Goal: Book appointment/travel/reservation: Book appointment/travel/reservation

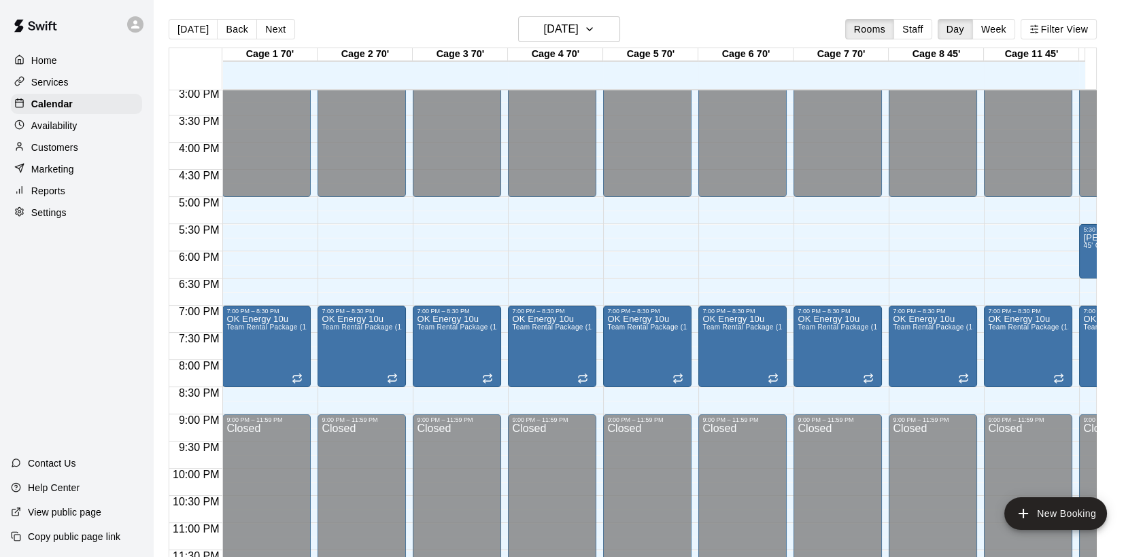
scroll to position [809, 0]
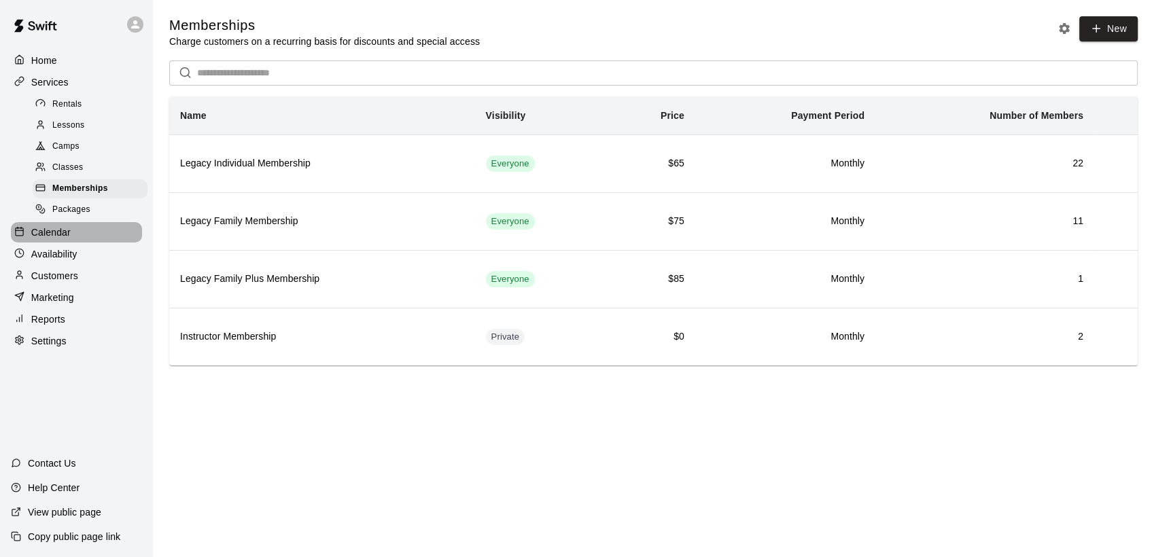
click at [41, 239] on p "Calendar" at bounding box center [50, 233] width 39 height 14
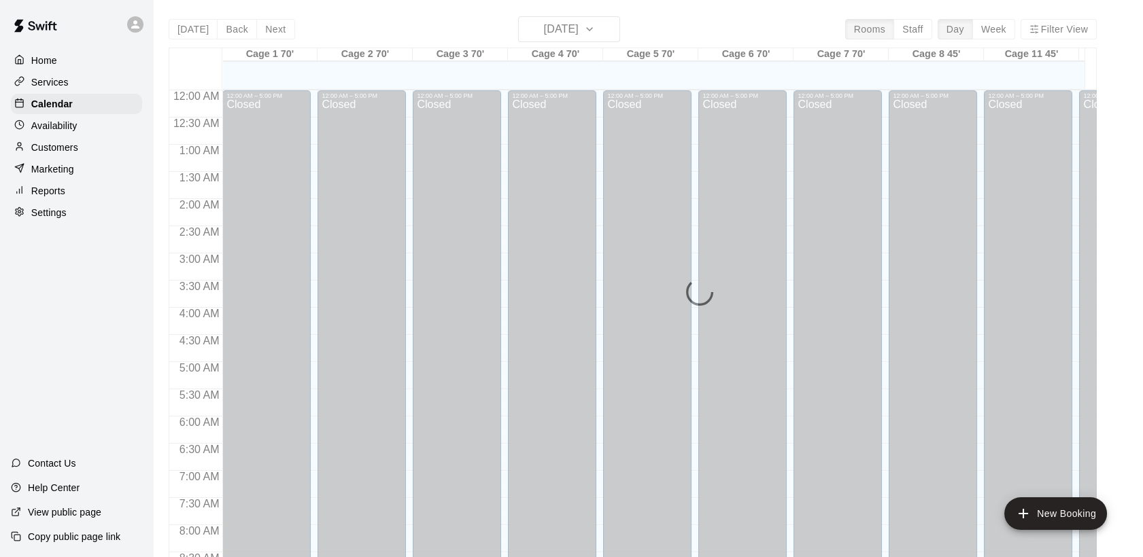
scroll to position [740, 0]
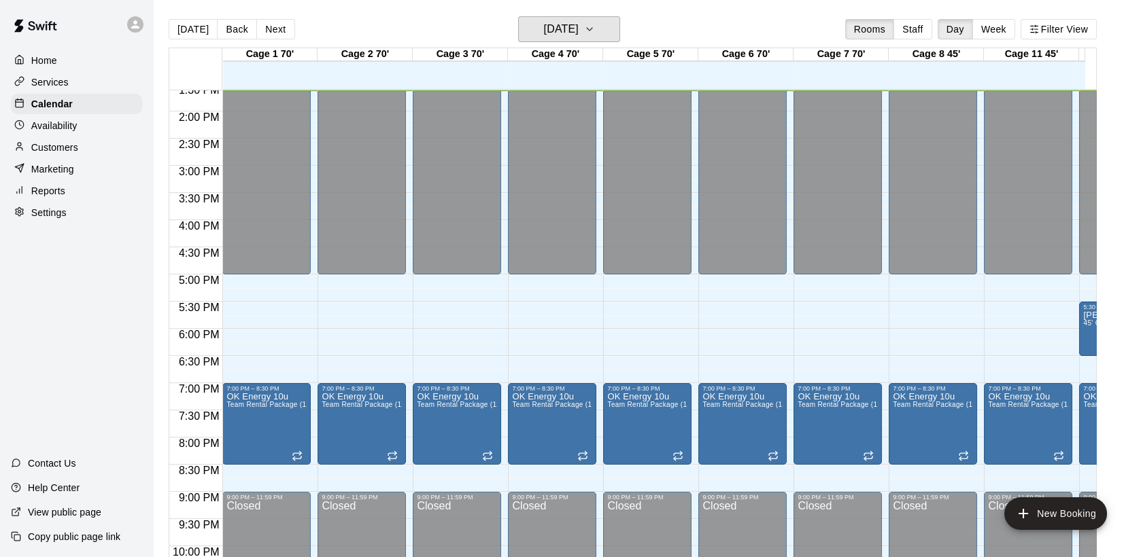
click at [595, 26] on icon "button" at bounding box center [589, 29] width 11 height 16
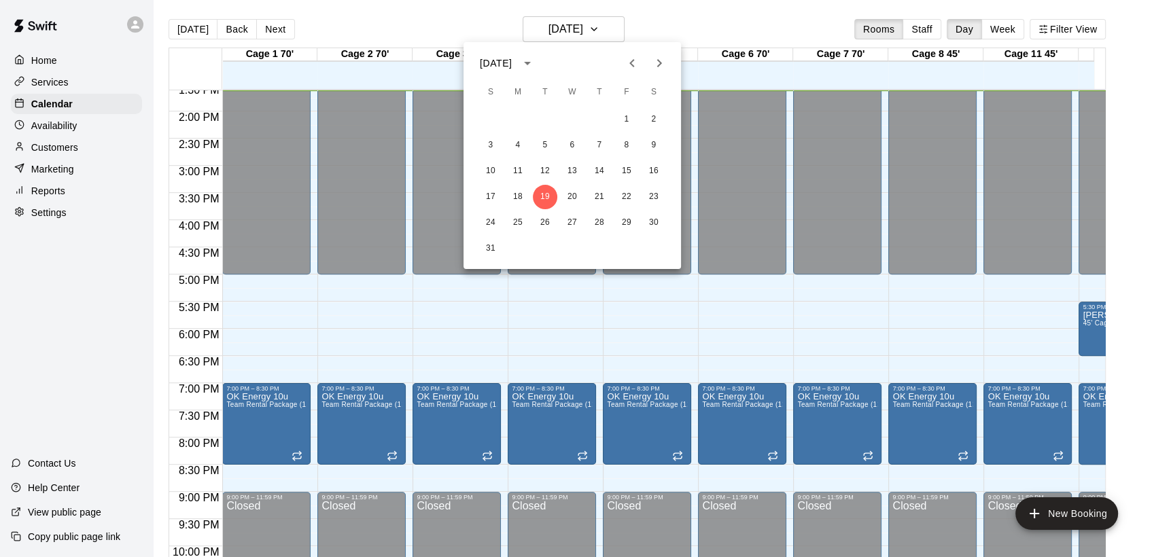
click at [661, 63] on icon "Next month" at bounding box center [659, 63] width 5 height 8
click at [547, 196] on button "23" at bounding box center [545, 197] width 24 height 24
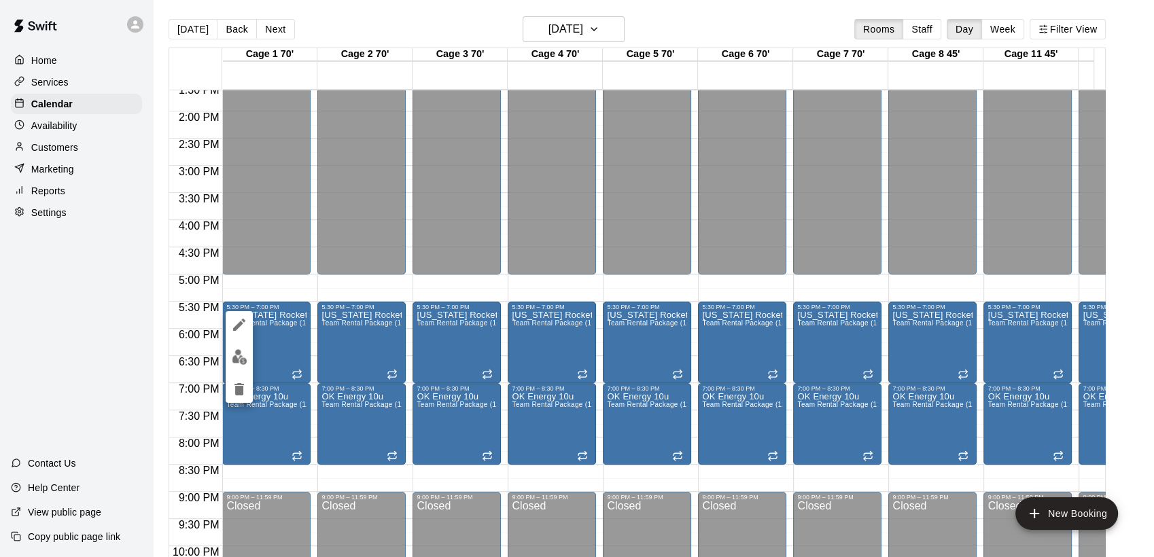
click at [294, 396] on div at bounding box center [577, 278] width 1154 height 557
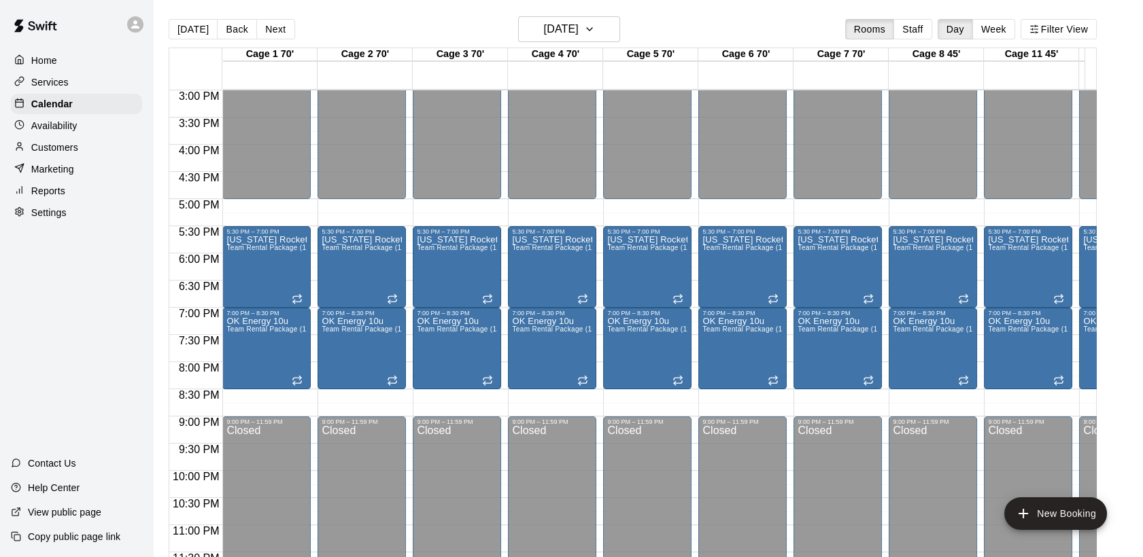
scroll to position [817, 0]
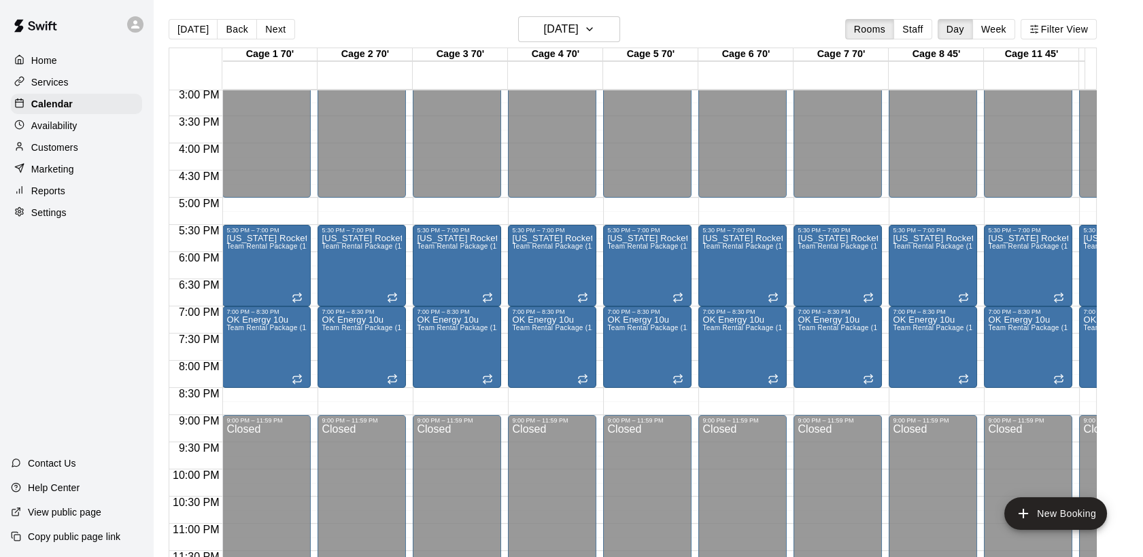
click at [279, 330] on span "Team Rental Package (12 sessions)" at bounding box center [284, 327] width 116 height 7
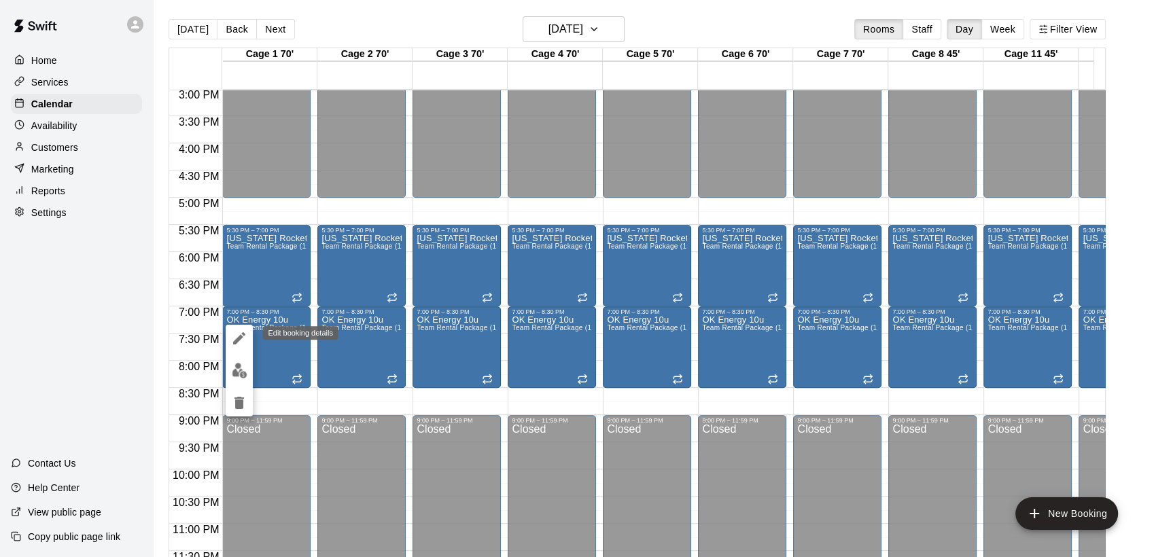
click at [239, 335] on icon "edit" at bounding box center [239, 338] width 16 height 16
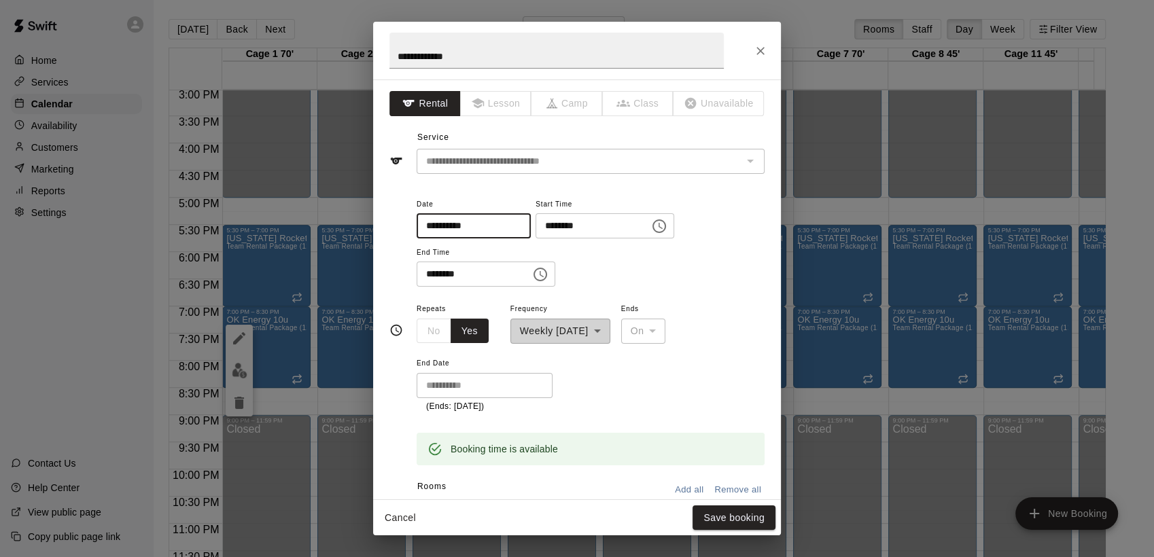
click at [452, 228] on input "**********" at bounding box center [469, 225] width 105 height 25
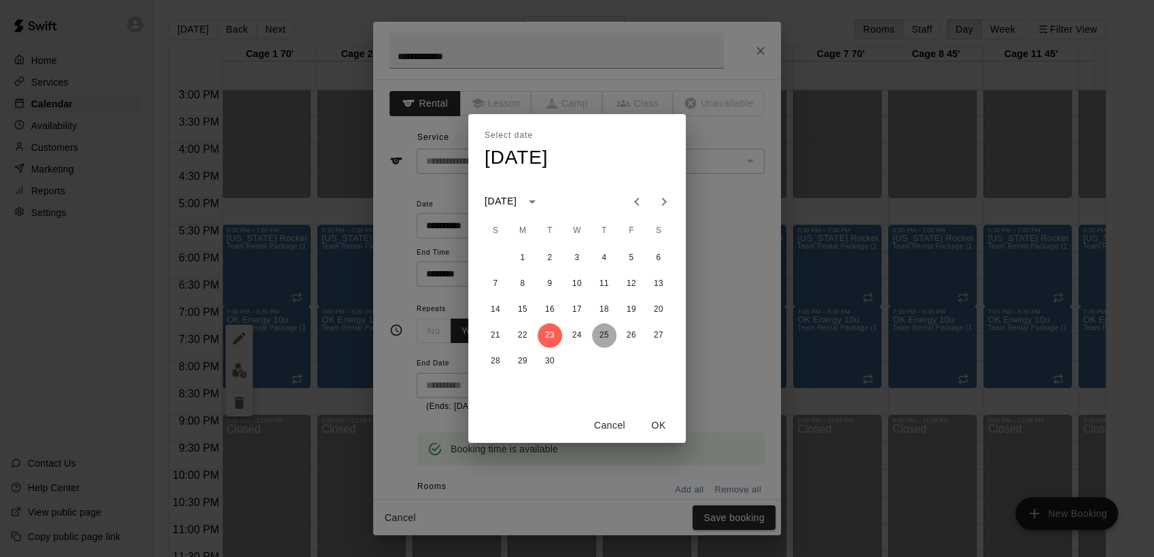
click at [608, 339] on button "25" at bounding box center [604, 336] width 24 height 24
type input "**********"
click at [655, 429] on button "OK" at bounding box center [659, 425] width 44 height 25
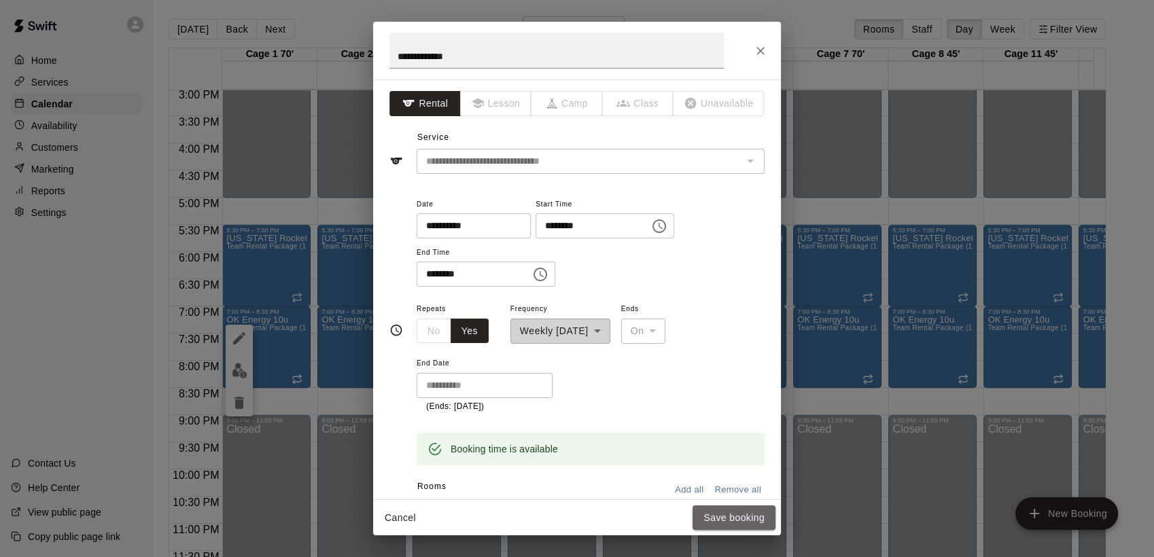
click at [729, 515] on button "Save booking" at bounding box center [734, 518] width 83 height 25
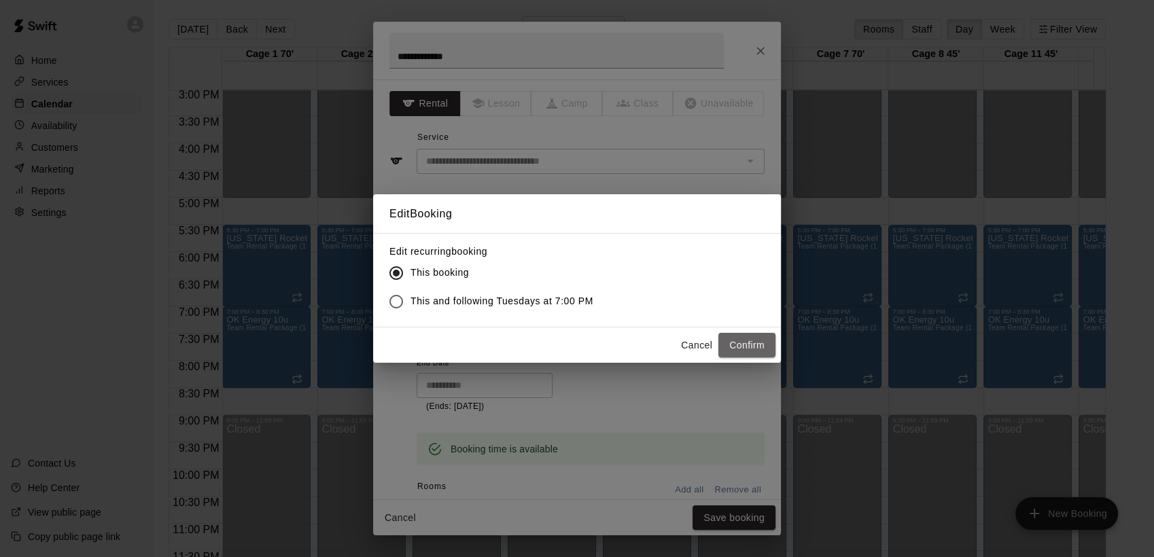
click at [752, 343] on button "Confirm" at bounding box center [747, 345] width 57 height 25
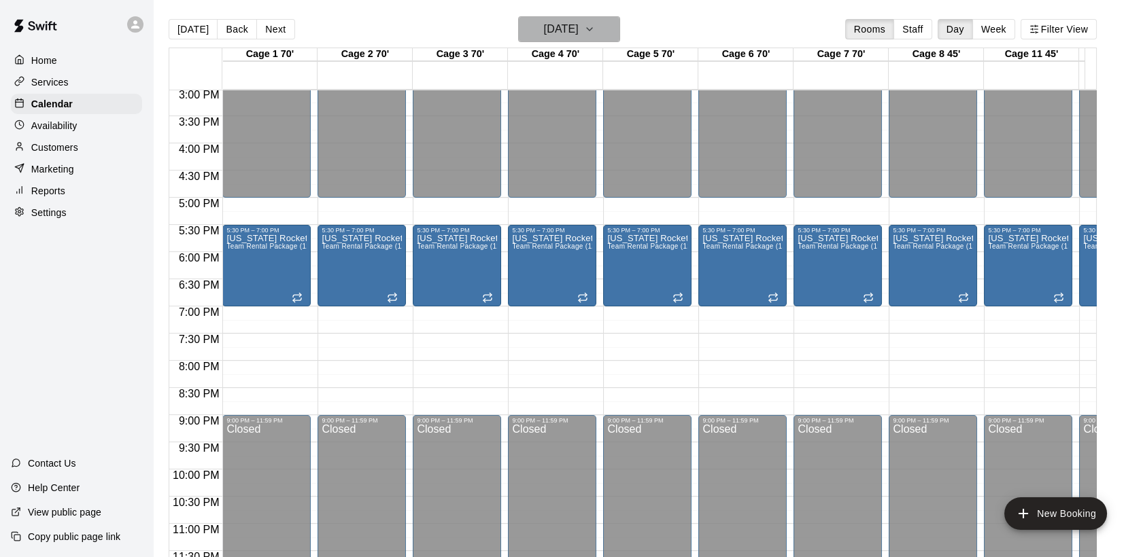
click at [595, 29] on icon "button" at bounding box center [589, 29] width 11 height 16
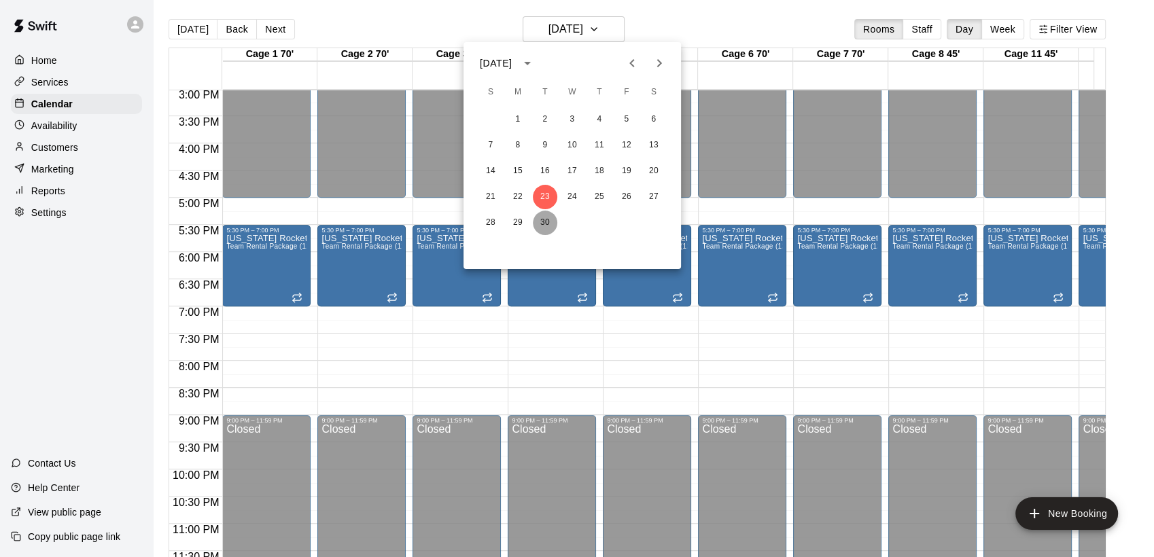
click at [545, 219] on button "30" at bounding box center [545, 223] width 24 height 24
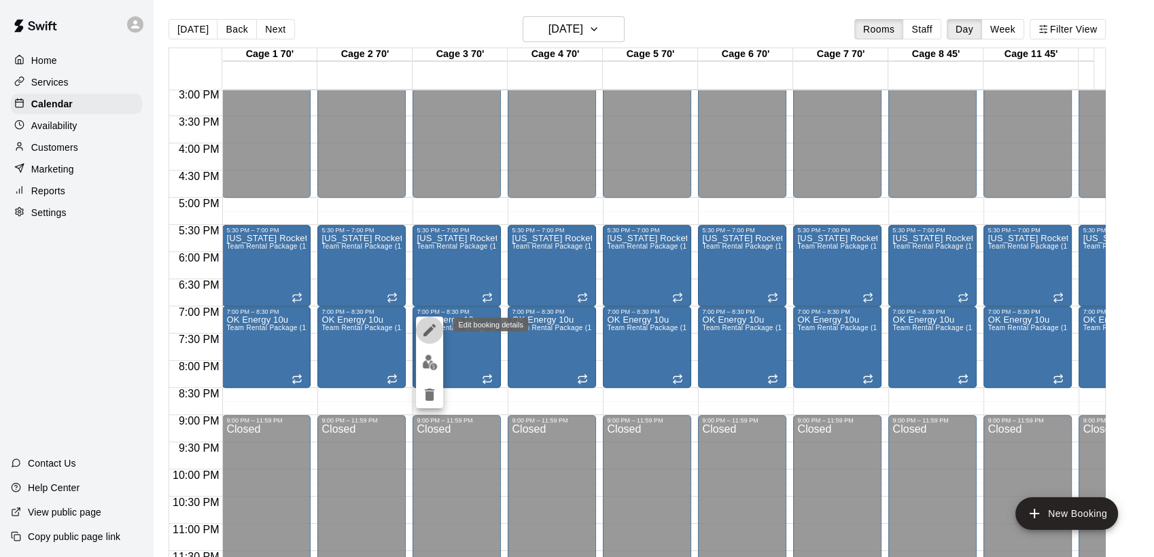
click at [430, 324] on icon "edit" at bounding box center [429, 330] width 16 height 16
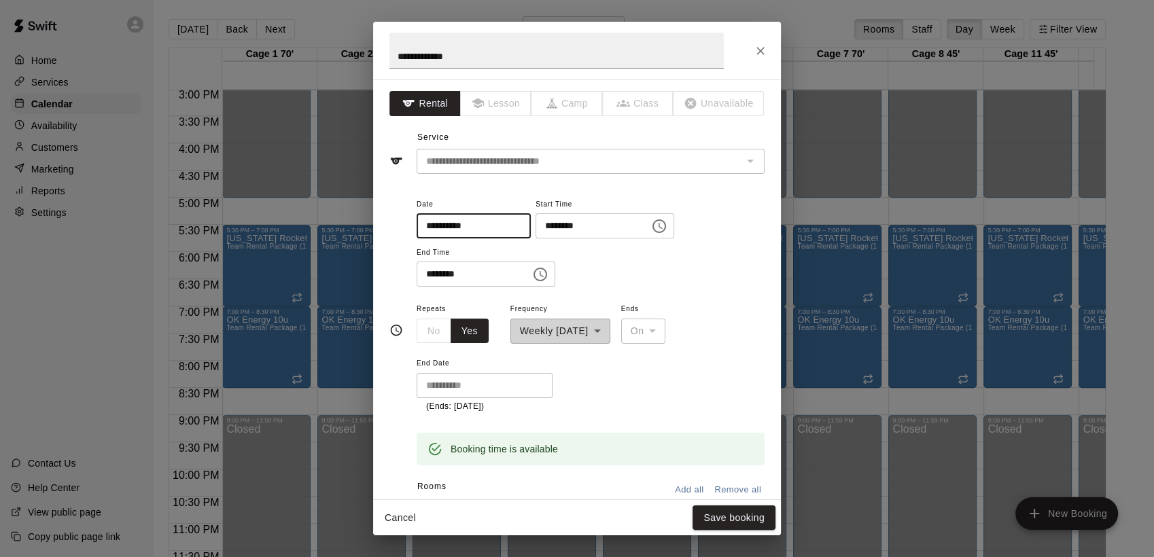
click at [431, 223] on input "**********" at bounding box center [469, 225] width 105 height 25
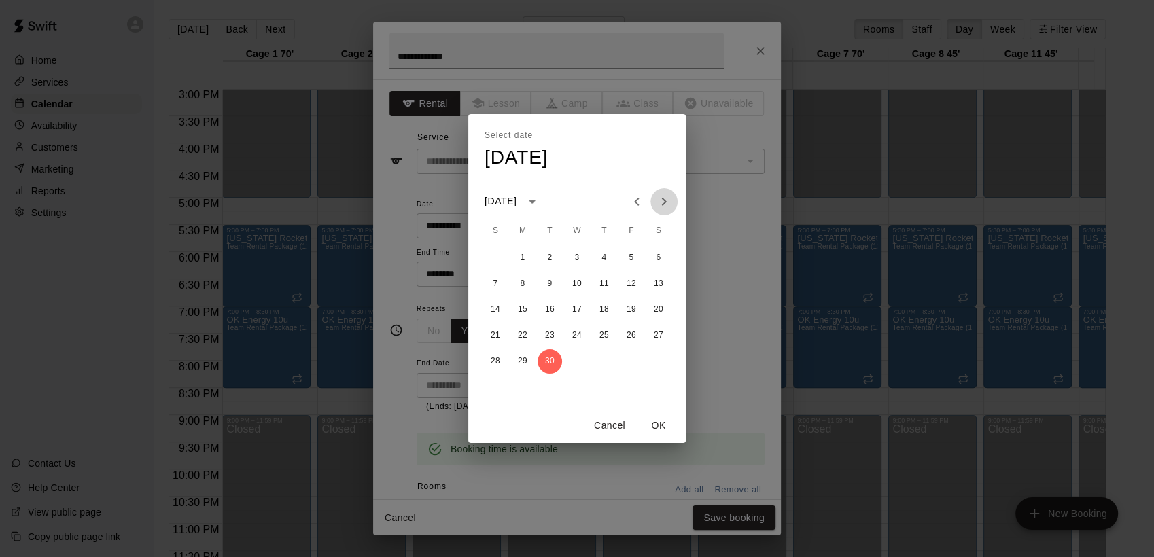
click at [661, 201] on icon "Next month" at bounding box center [664, 202] width 16 height 16
click at [606, 256] on button "2" at bounding box center [604, 258] width 24 height 24
type input "**********"
click at [663, 422] on button "OK" at bounding box center [659, 425] width 44 height 25
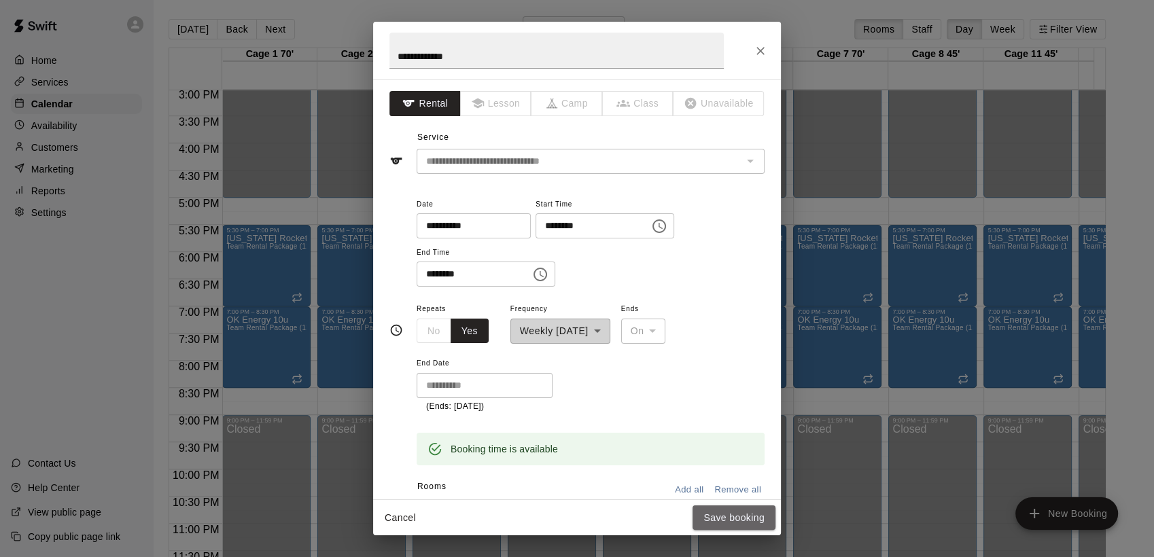
click at [717, 518] on button "Save booking" at bounding box center [734, 518] width 83 height 25
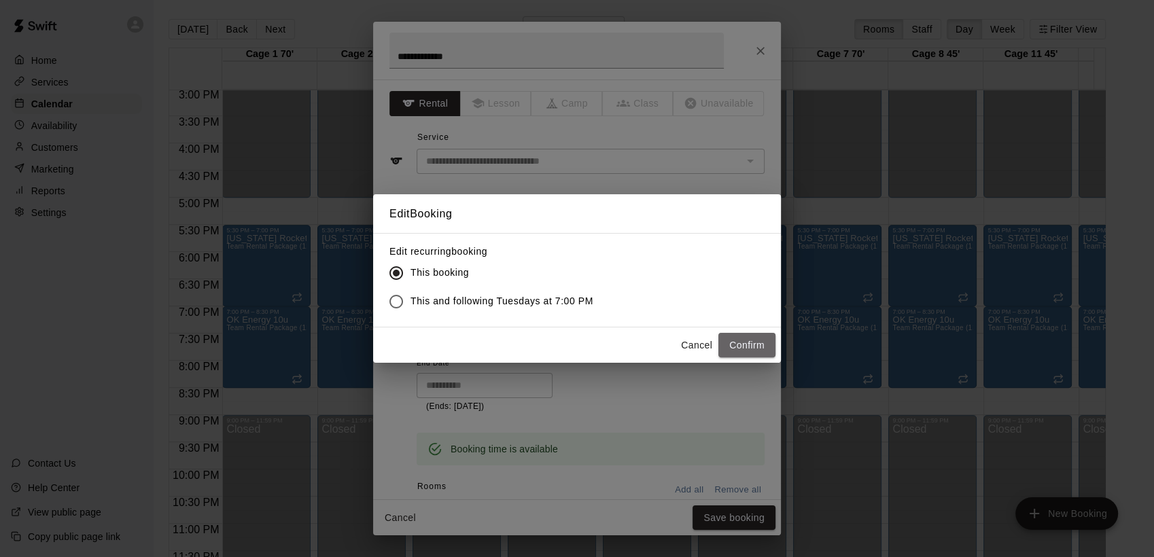
click at [747, 345] on button "Confirm" at bounding box center [747, 345] width 57 height 25
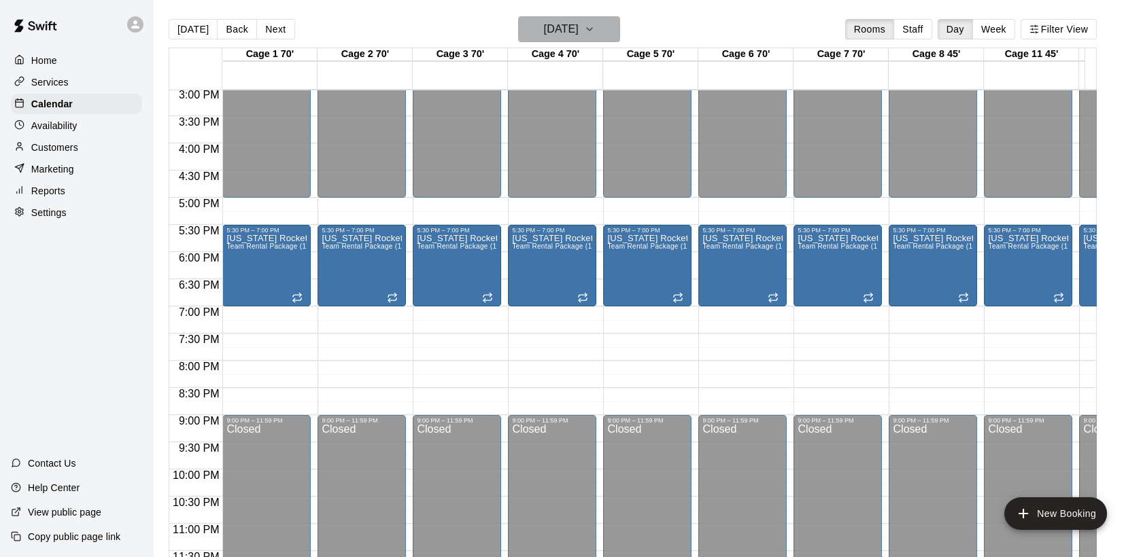
click at [592, 29] on icon "button" at bounding box center [589, 29] width 5 height 3
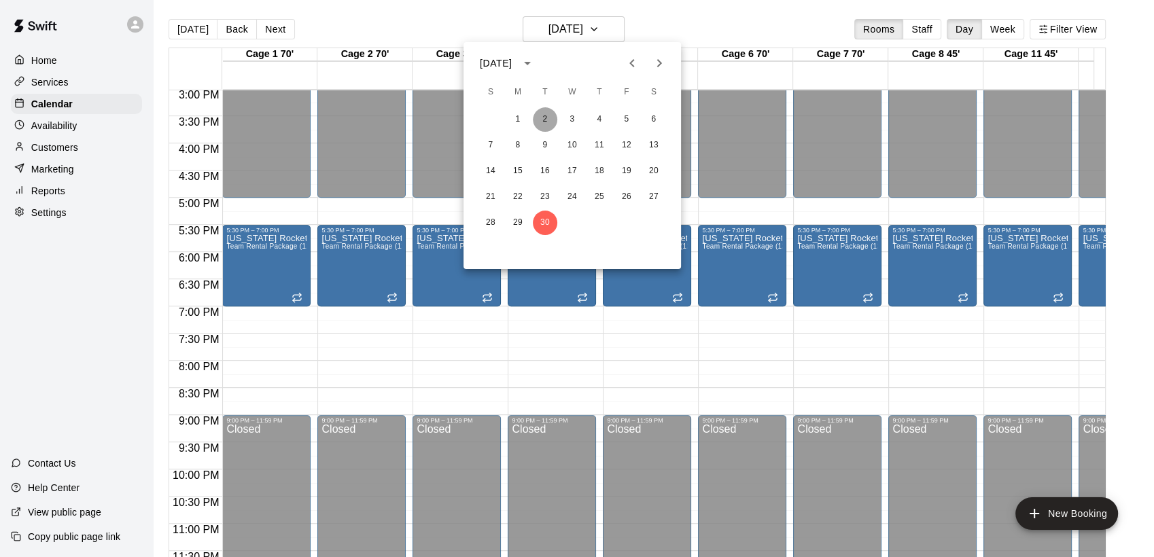
click at [544, 114] on button "2" at bounding box center [545, 119] width 24 height 24
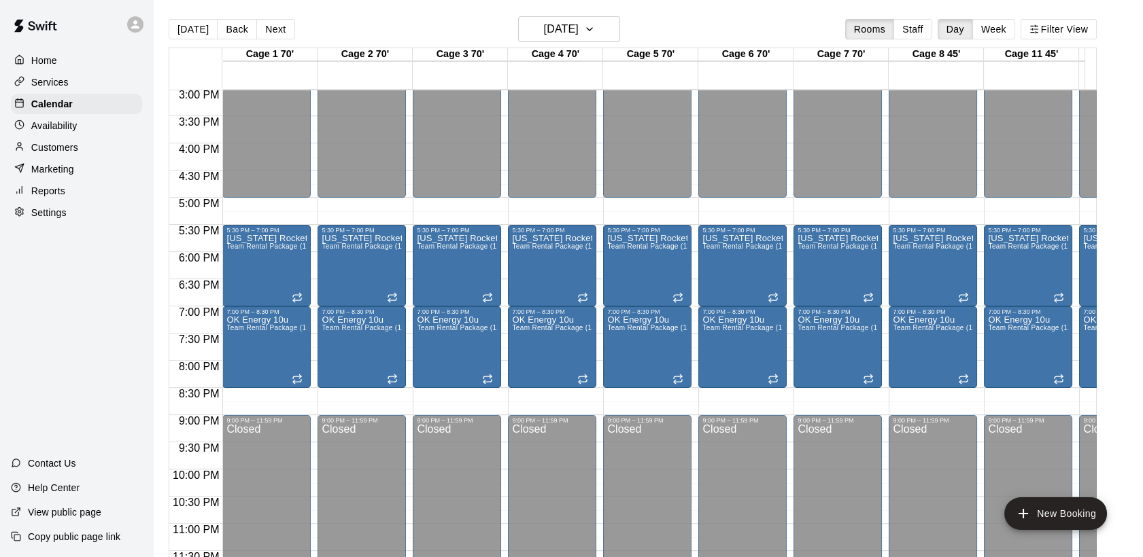
click at [440, 328] on span "Team Rental Package (12 sessions)" at bounding box center [475, 327] width 116 height 7
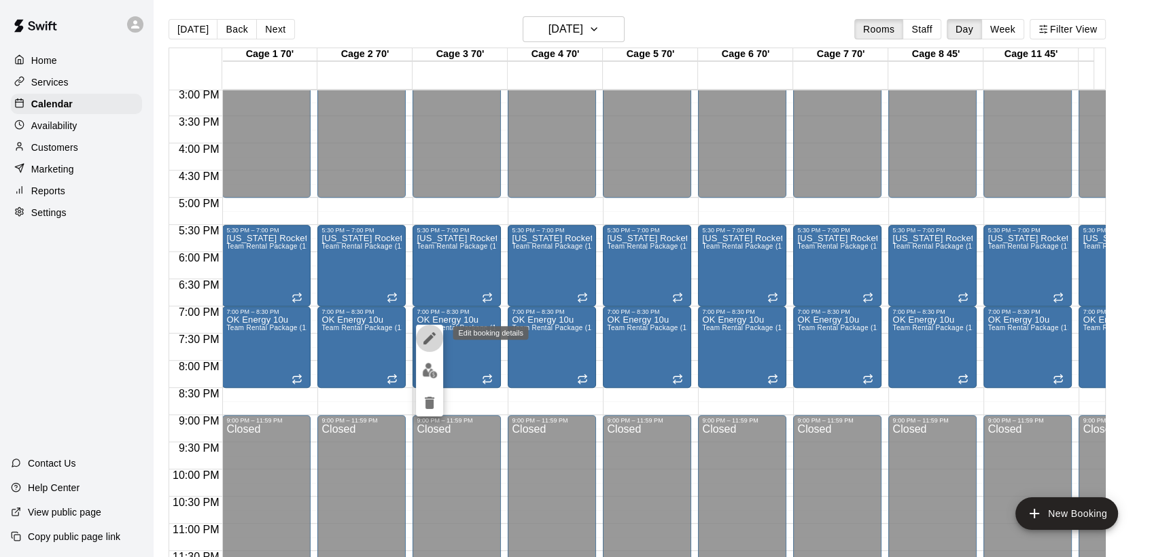
click at [428, 340] on icon "edit" at bounding box center [430, 338] width 12 height 12
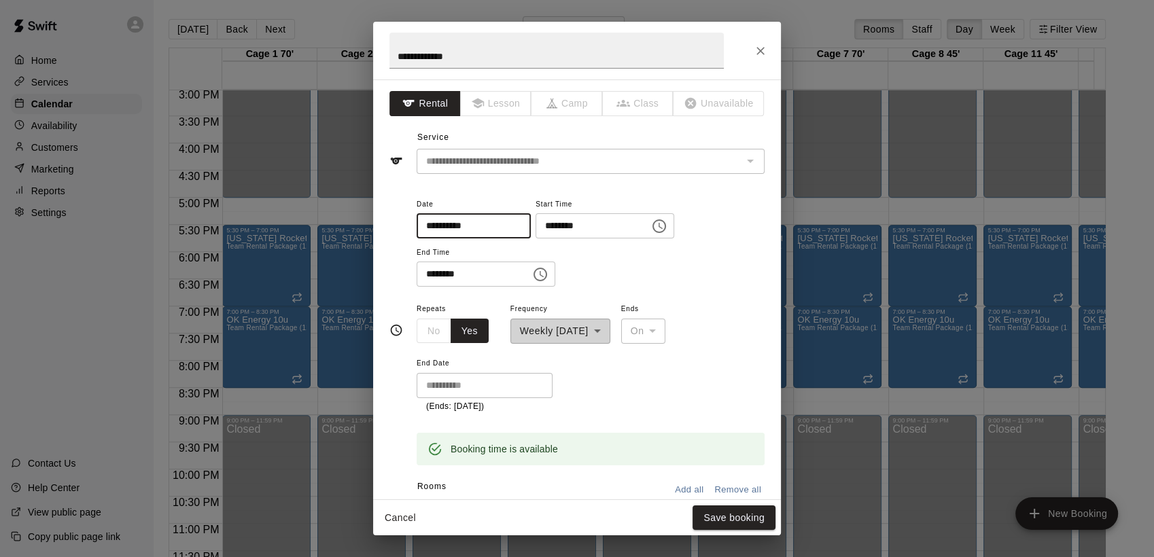
click at [447, 228] on input "**********" at bounding box center [469, 225] width 105 height 25
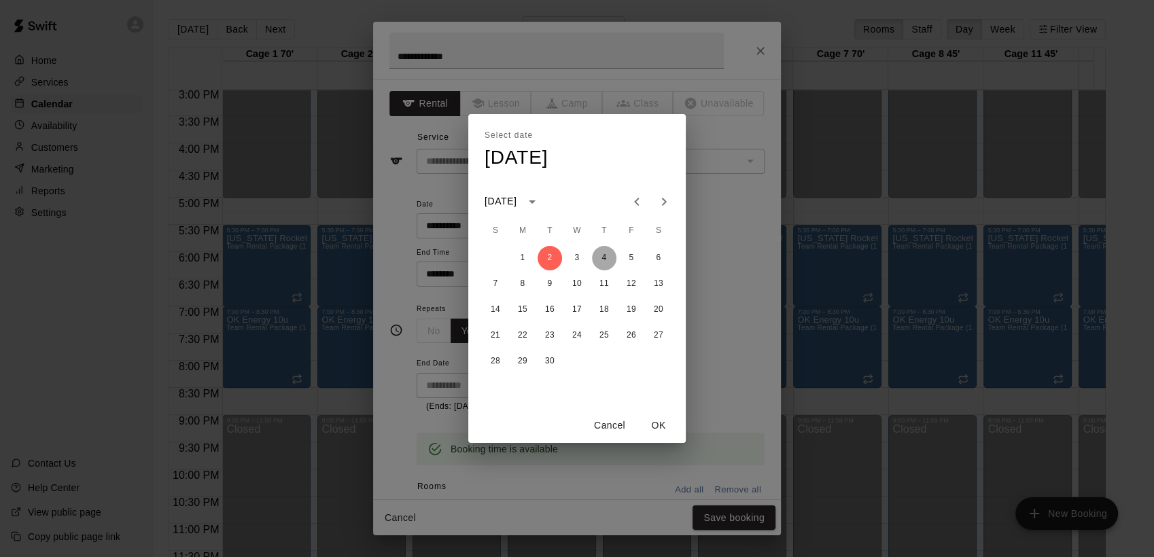
click at [607, 259] on button "4" at bounding box center [604, 258] width 24 height 24
type input "**********"
click at [663, 422] on button "OK" at bounding box center [659, 425] width 44 height 25
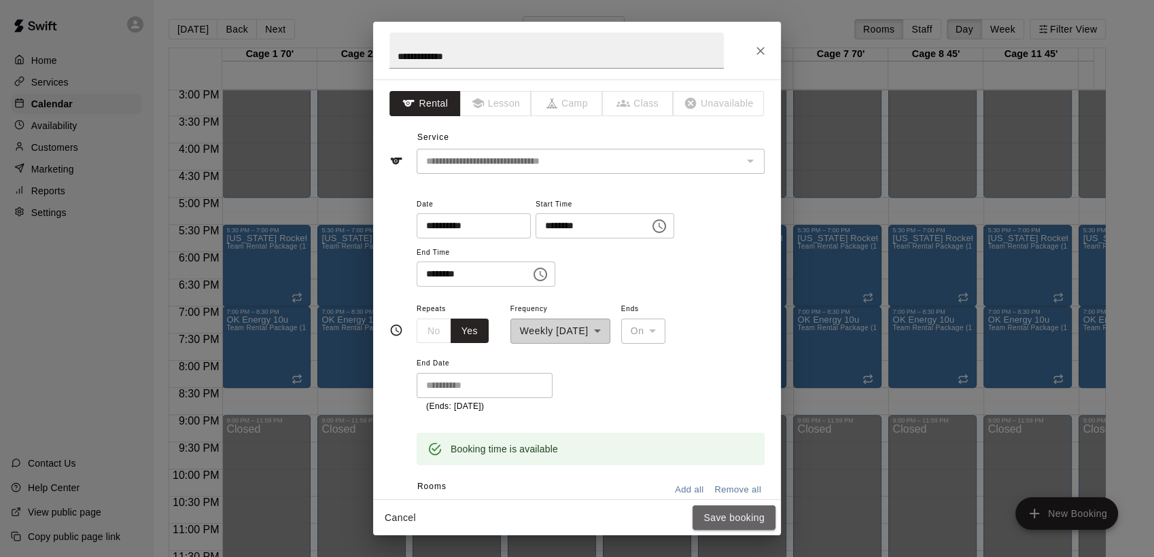
click at [730, 514] on button "Save booking" at bounding box center [734, 518] width 83 height 25
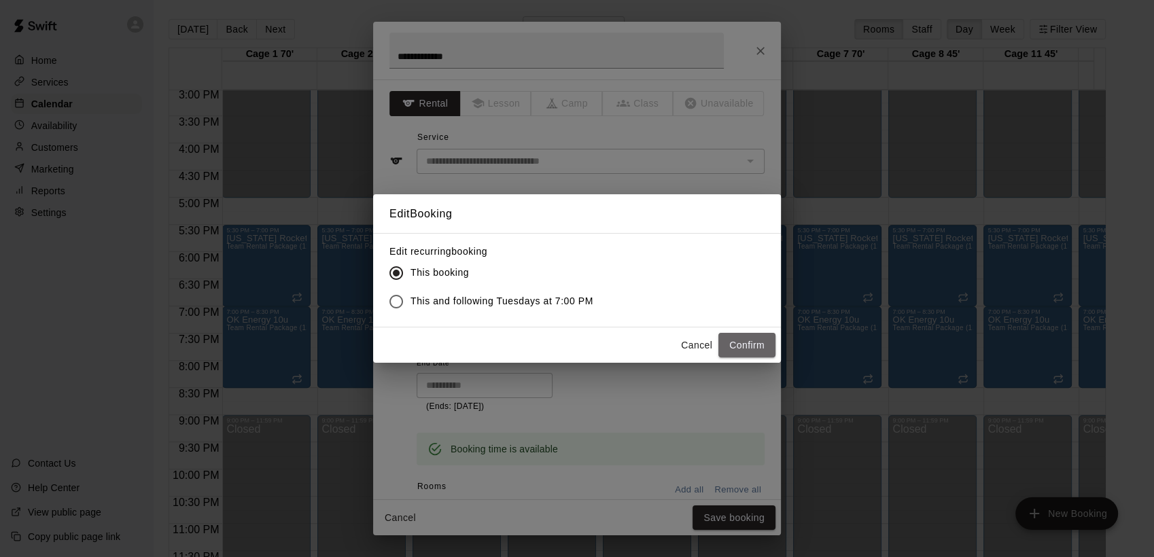
click at [751, 343] on button "Confirm" at bounding box center [747, 345] width 57 height 25
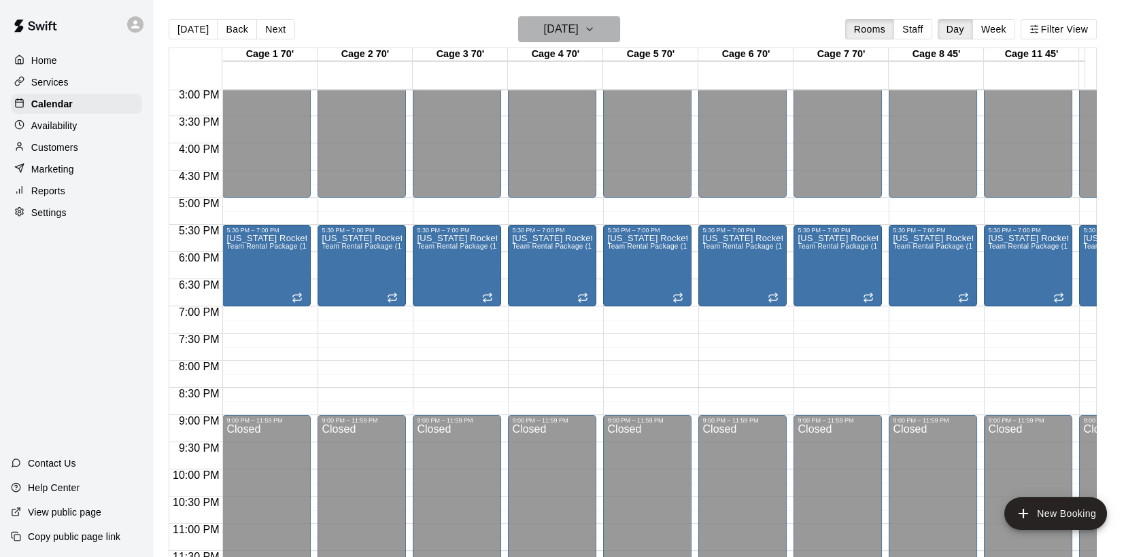
click at [595, 26] on icon "button" at bounding box center [589, 29] width 11 height 16
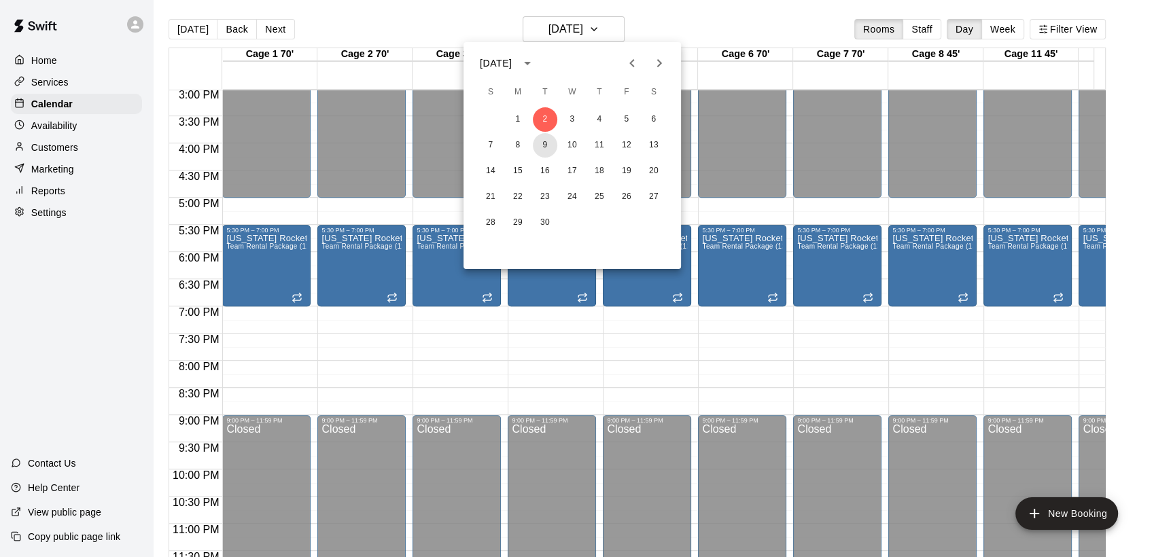
click at [544, 139] on button "9" at bounding box center [545, 145] width 24 height 24
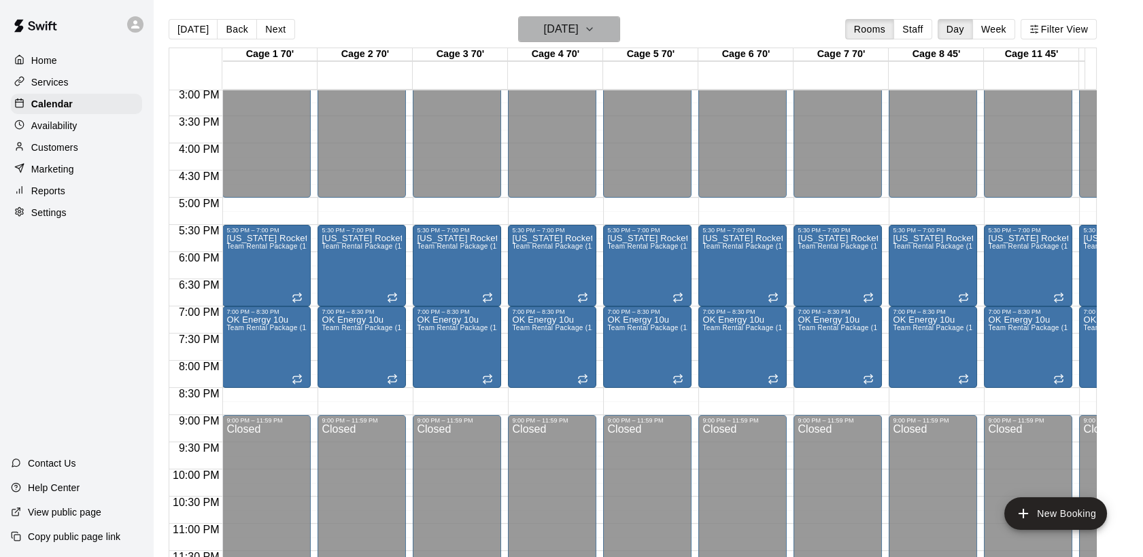
click at [592, 28] on icon "button" at bounding box center [589, 29] width 5 height 3
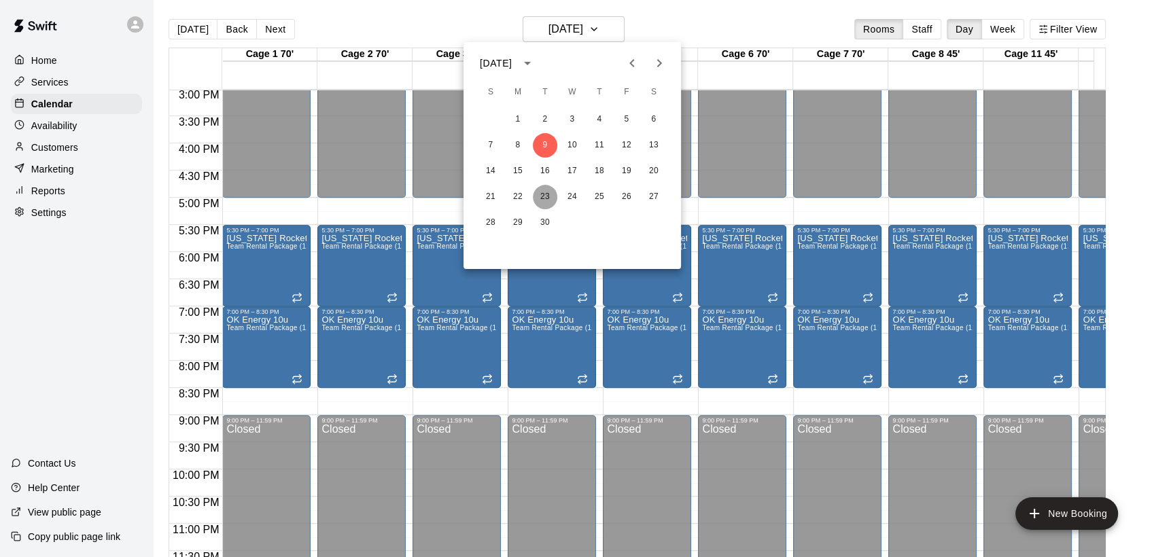
click at [545, 194] on button "23" at bounding box center [545, 197] width 24 height 24
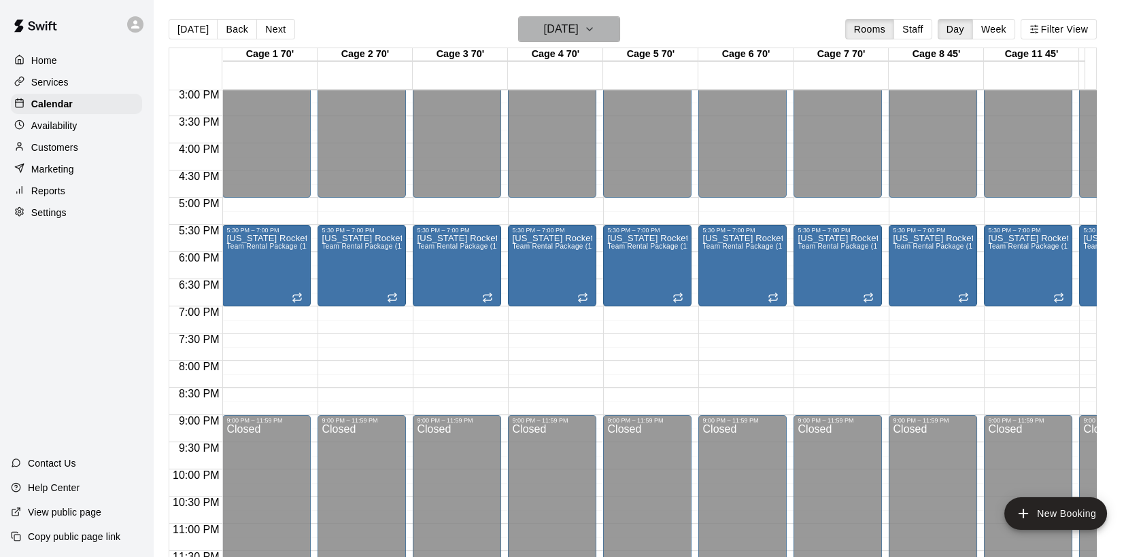
click at [595, 30] on icon "button" at bounding box center [589, 29] width 11 height 16
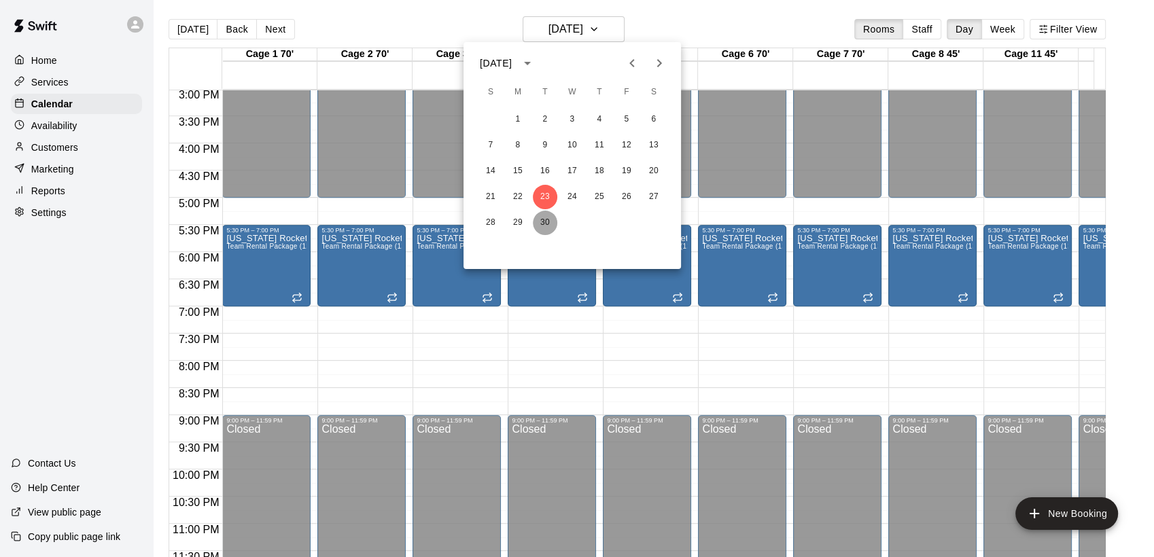
click at [548, 220] on button "30" at bounding box center [545, 223] width 24 height 24
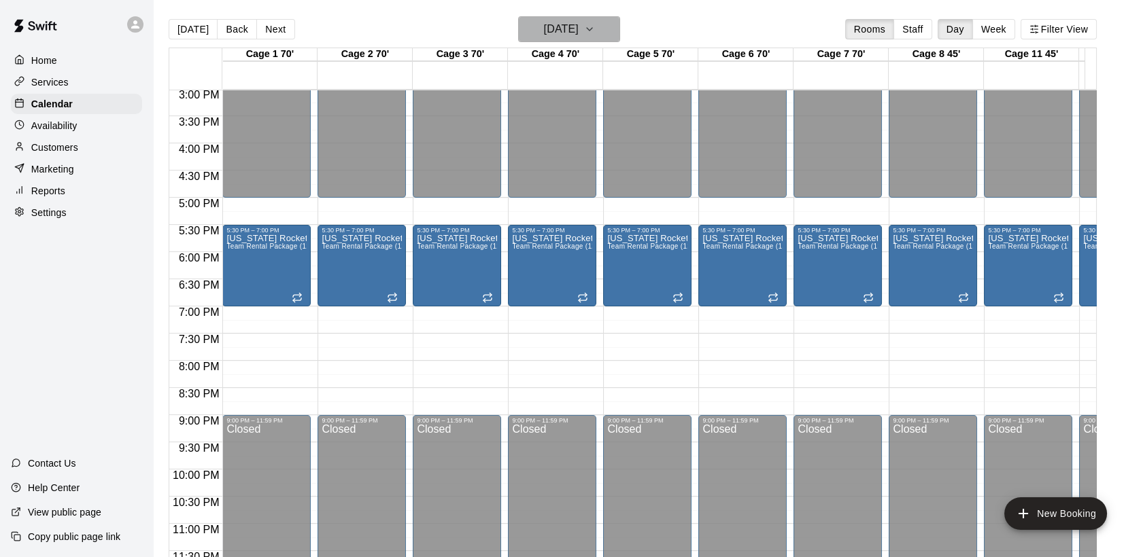
click at [595, 22] on icon "button" at bounding box center [589, 29] width 11 height 16
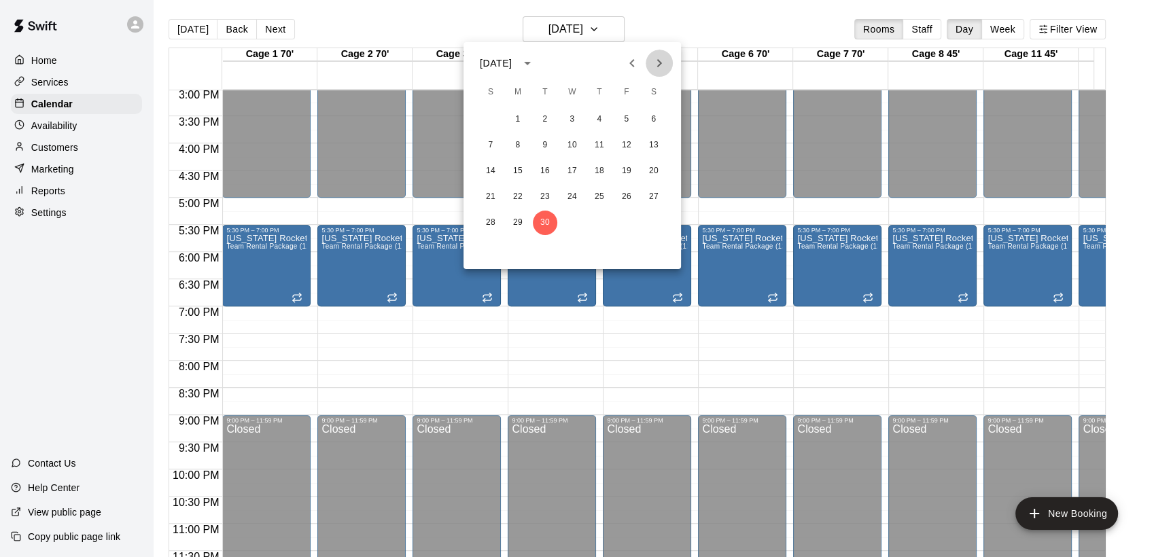
click at [657, 59] on icon "Next month" at bounding box center [659, 63] width 16 height 16
click at [545, 139] on button "7" at bounding box center [545, 145] width 24 height 24
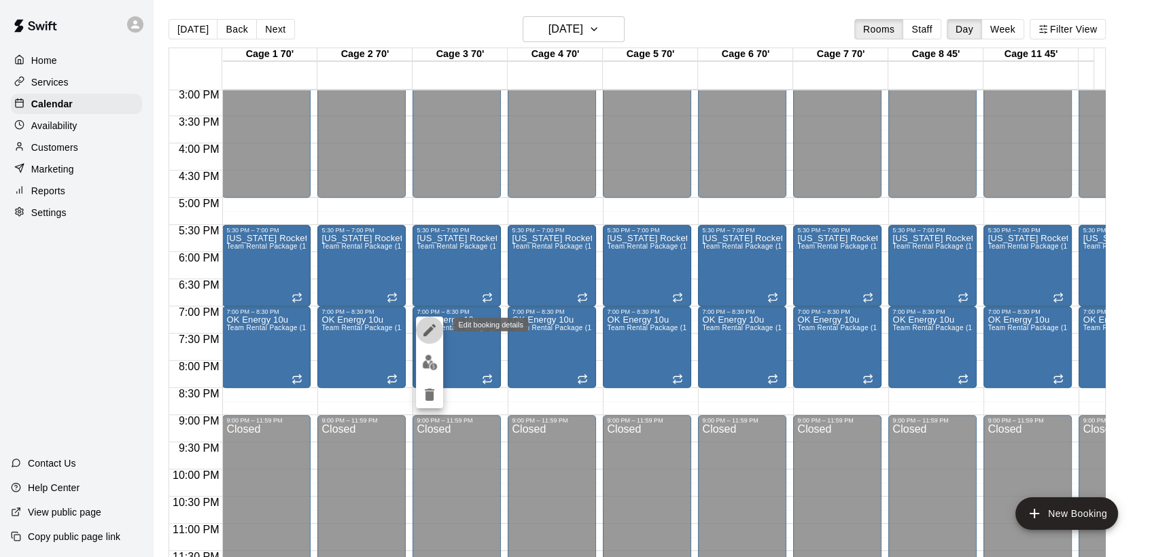
click at [432, 325] on icon "edit" at bounding box center [430, 330] width 12 height 12
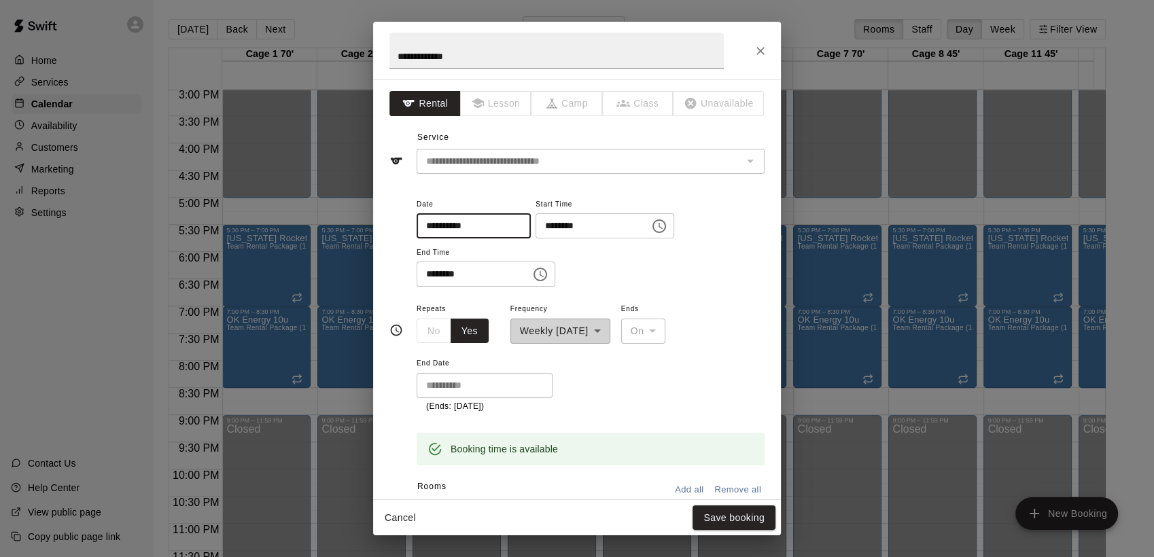
click at [451, 221] on input "**********" at bounding box center [469, 225] width 105 height 25
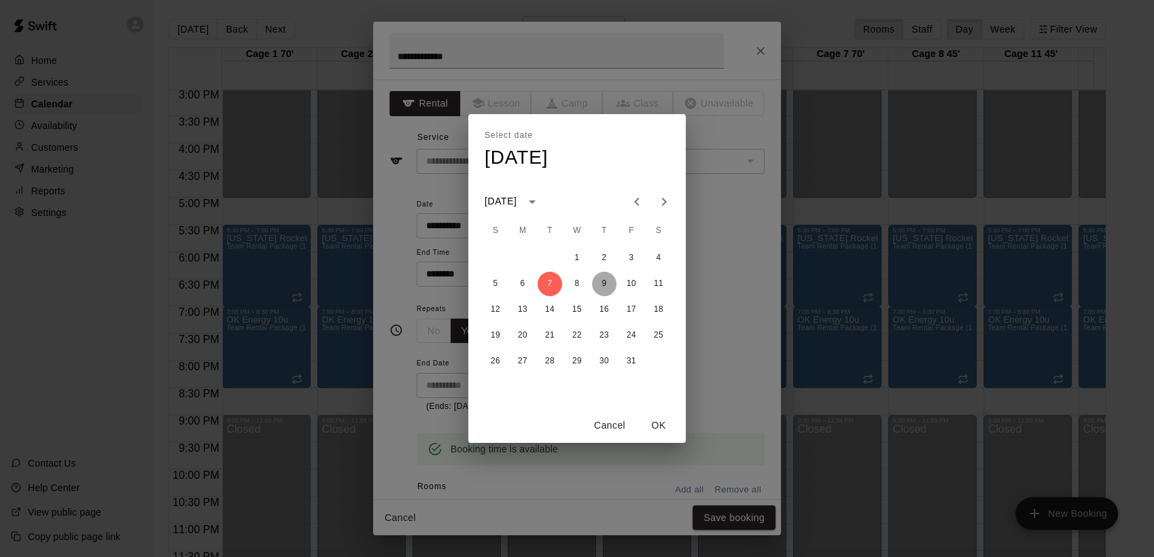
click at [609, 281] on button "9" at bounding box center [604, 284] width 24 height 24
type input "**********"
click at [663, 426] on button "OK" at bounding box center [659, 425] width 44 height 25
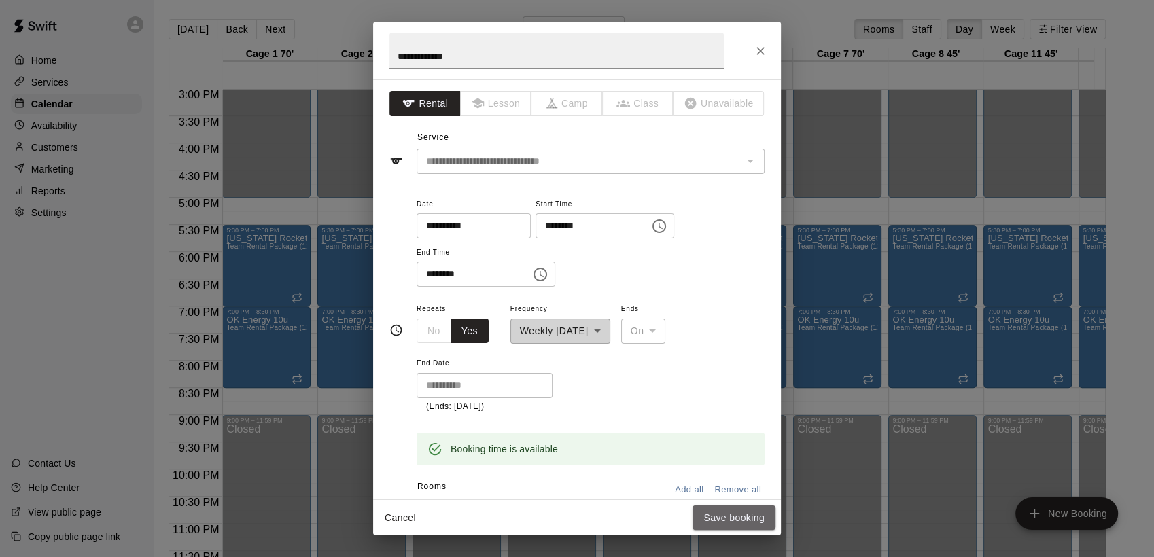
click at [736, 513] on button "Save booking" at bounding box center [734, 518] width 83 height 25
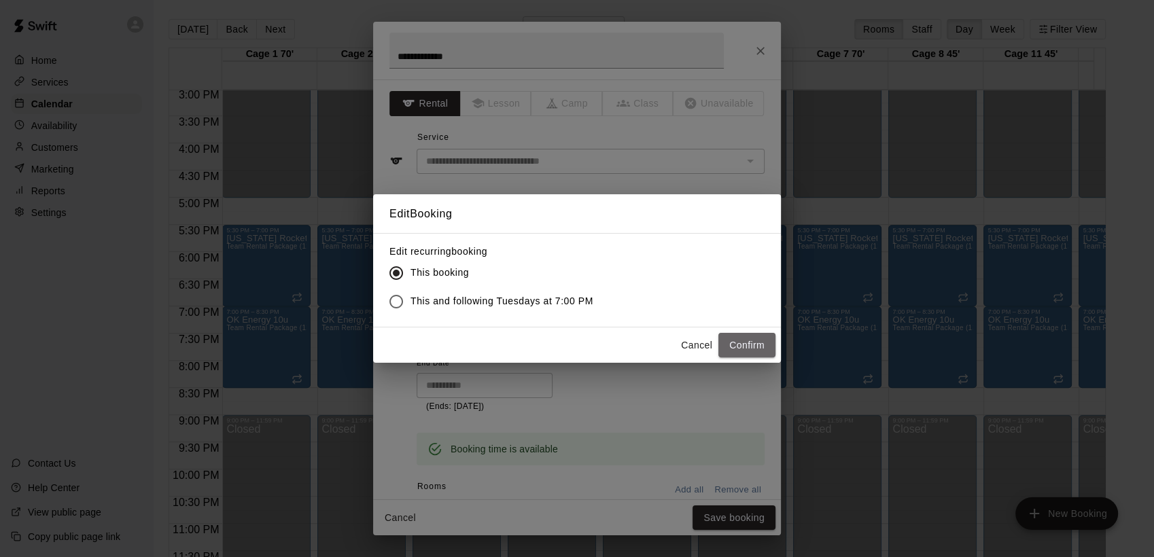
click at [755, 349] on button "Confirm" at bounding box center [747, 345] width 57 height 25
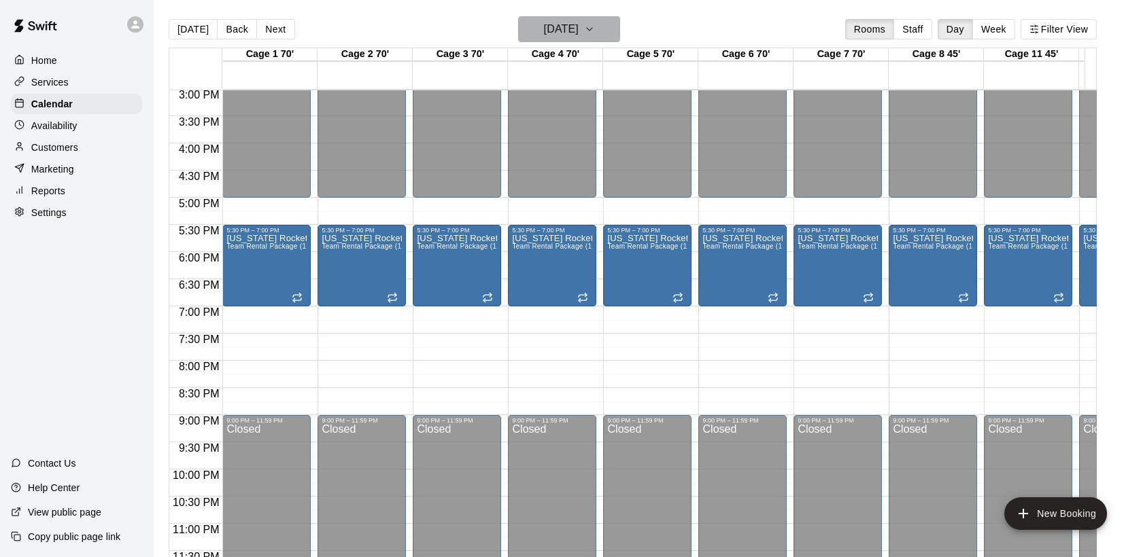
click at [592, 28] on icon "button" at bounding box center [589, 29] width 5 height 3
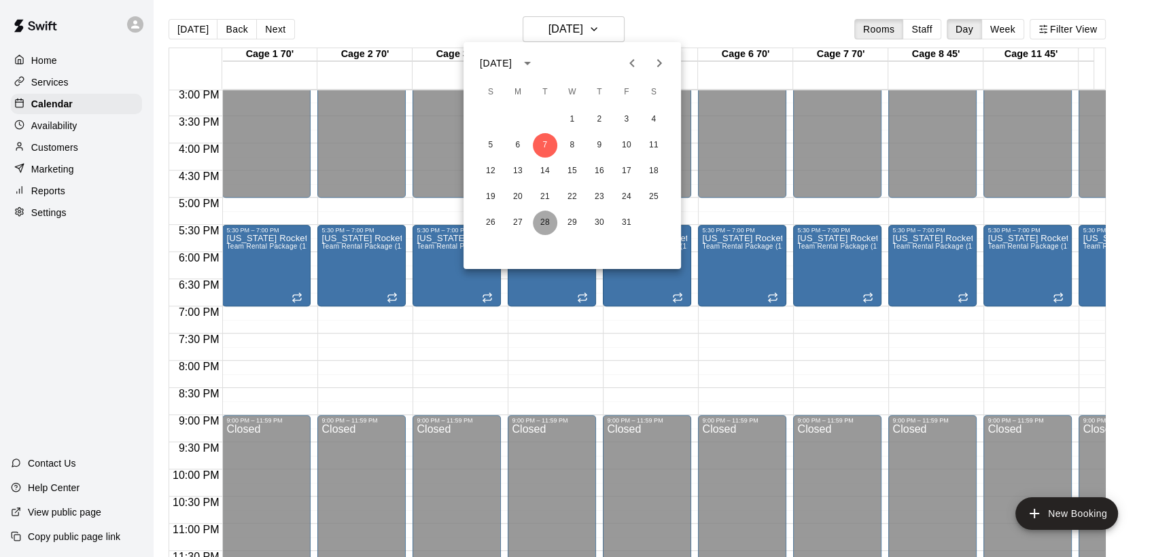
click at [546, 221] on button "28" at bounding box center [545, 223] width 24 height 24
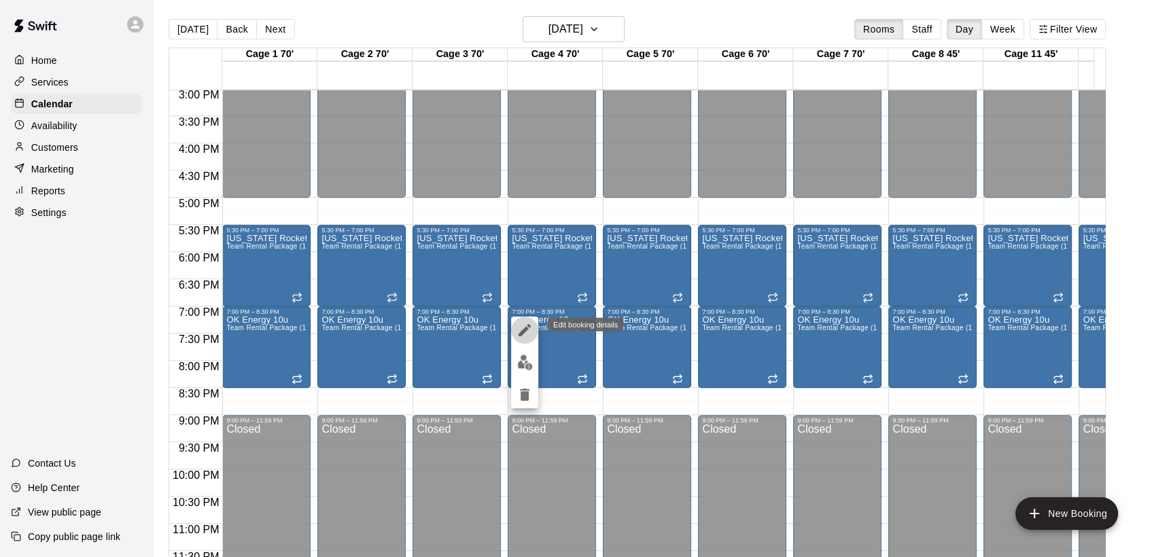
click at [525, 328] on icon "edit" at bounding box center [525, 330] width 12 height 12
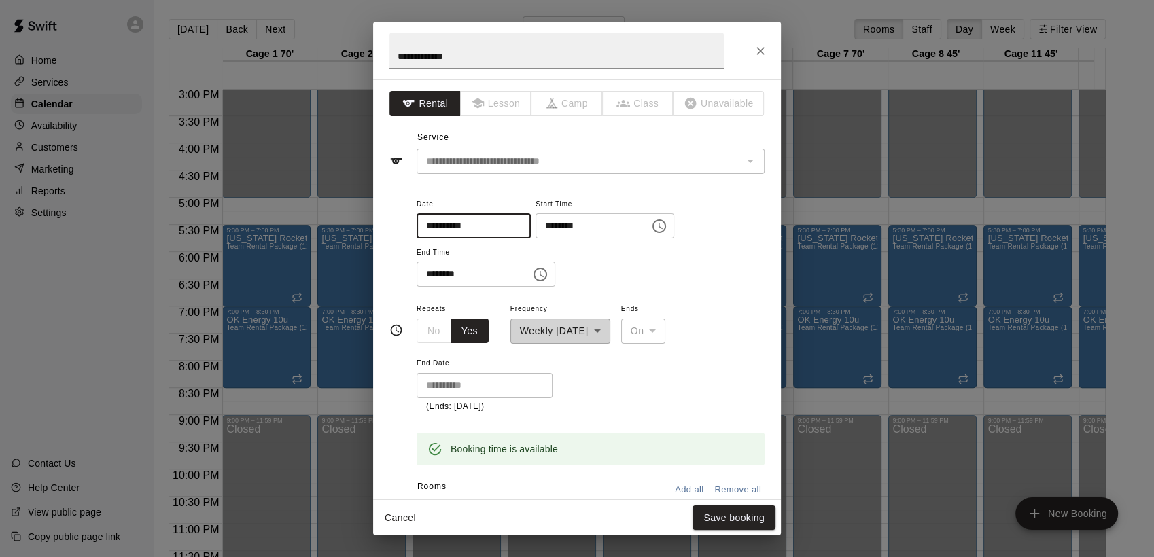
click at [446, 226] on input "**********" at bounding box center [469, 225] width 105 height 25
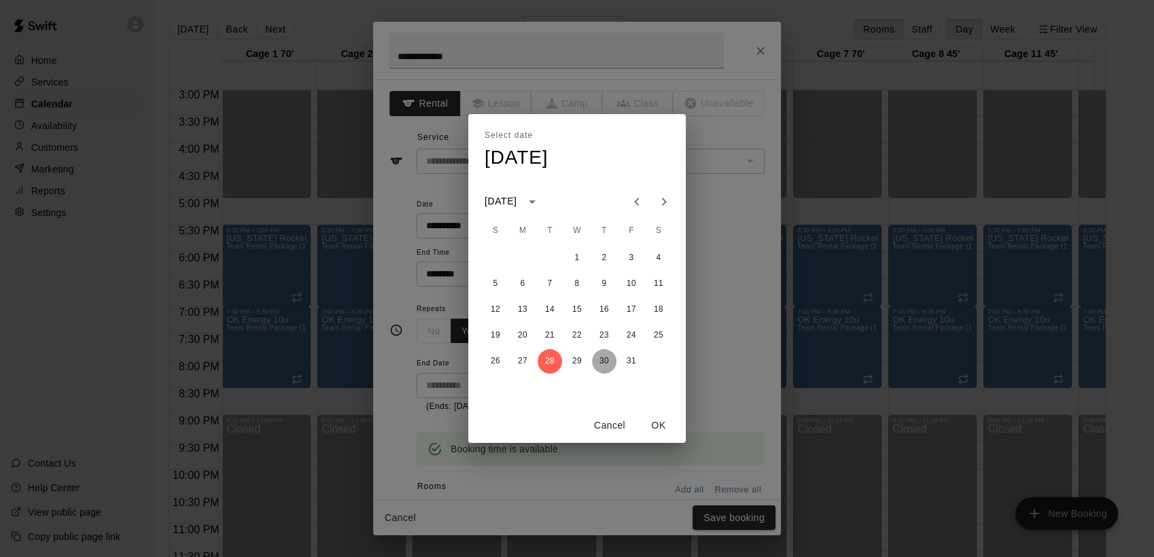
click at [600, 362] on button "30" at bounding box center [604, 361] width 24 height 24
type input "**********"
click at [661, 419] on button "OK" at bounding box center [659, 425] width 44 height 25
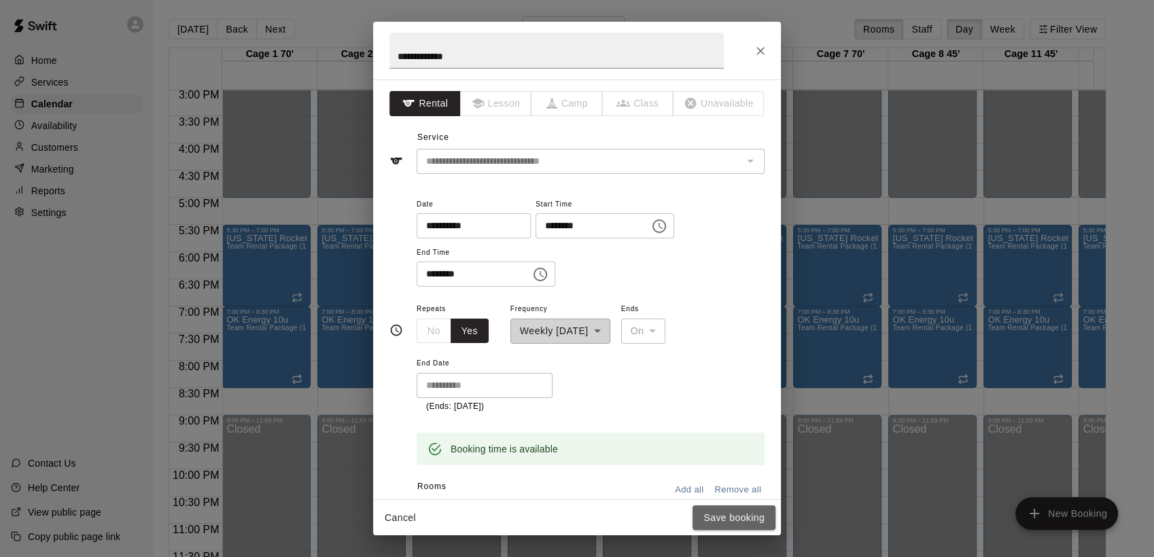
click at [731, 519] on button "Save booking" at bounding box center [734, 518] width 83 height 25
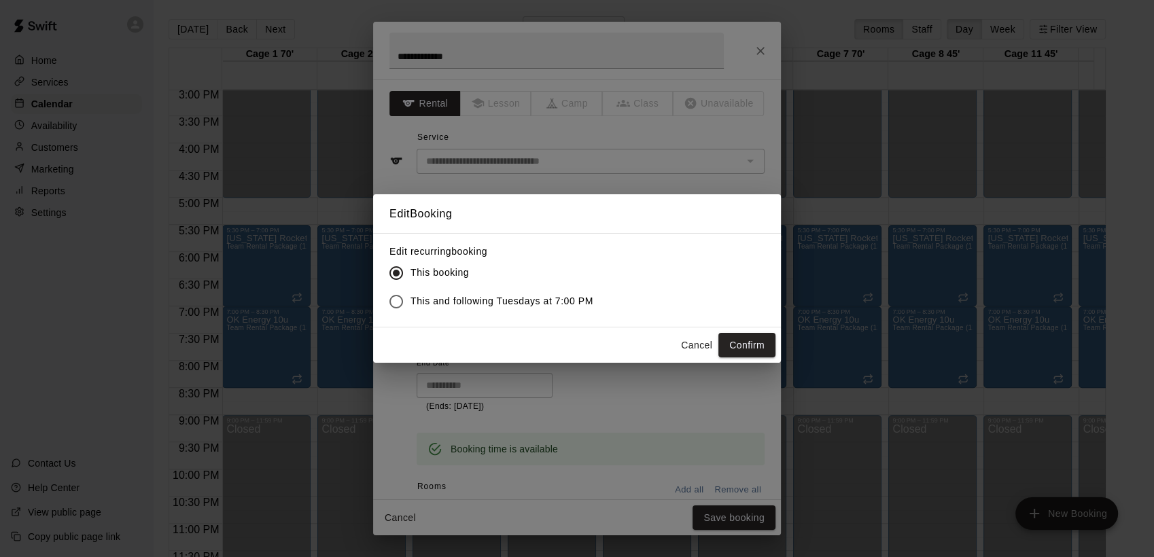
click at [746, 347] on button "Confirm" at bounding box center [747, 345] width 57 height 25
